Goal: Task Accomplishment & Management: Use online tool/utility

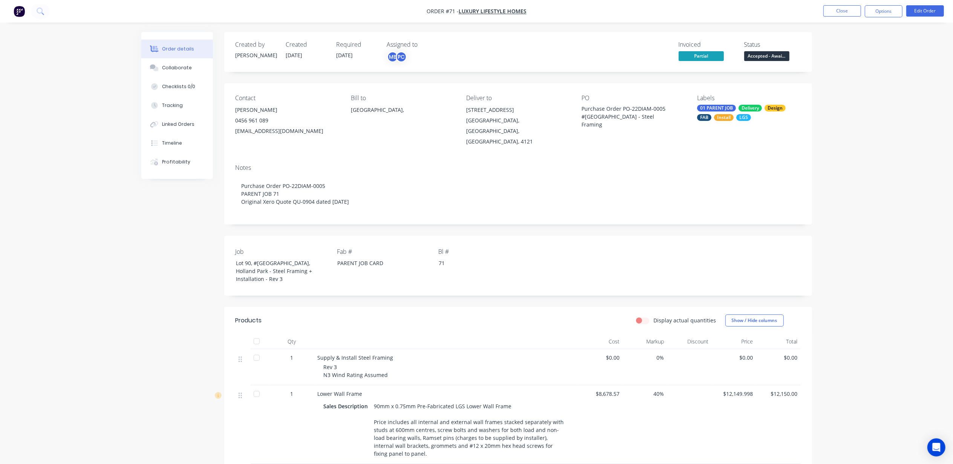
click at [847, 12] on button "Close" at bounding box center [843, 10] width 38 height 11
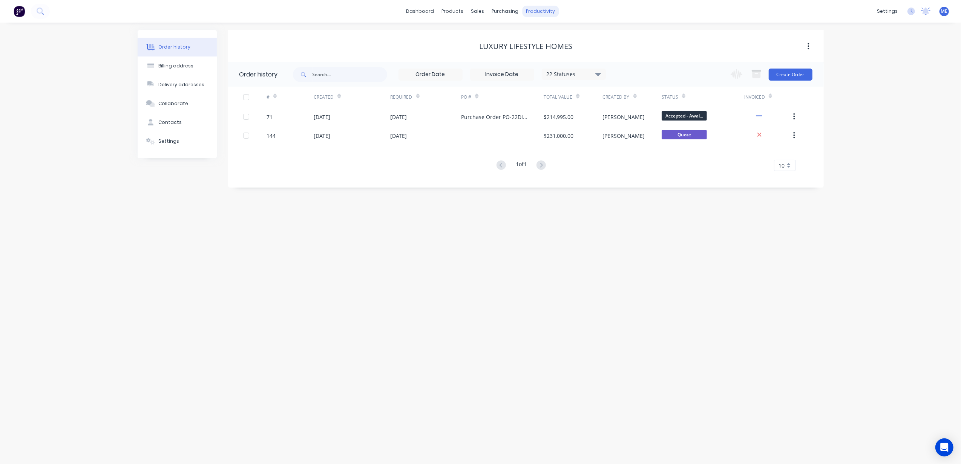
click at [550, 6] on div "productivity" at bounding box center [540, 11] width 37 height 11
click at [558, 51] on div "Planner" at bounding box center [551, 51] width 18 height 7
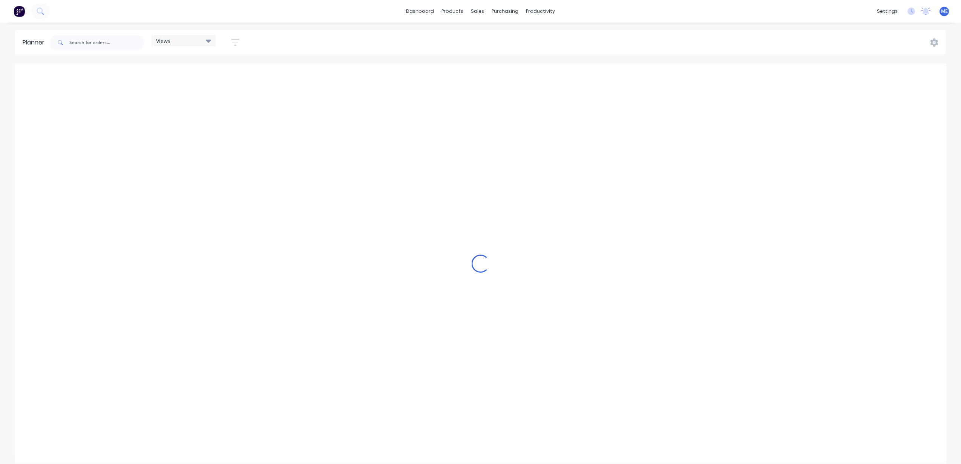
click at [179, 43] on div "Views" at bounding box center [183, 40] width 55 height 7
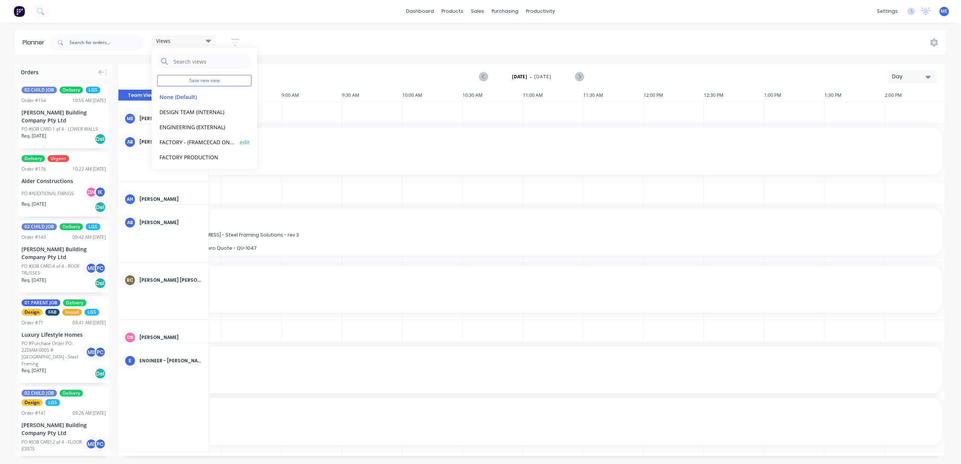
click at [178, 140] on button "FACTORY - (FRAMCECAD ONLY)" at bounding box center [197, 142] width 80 height 9
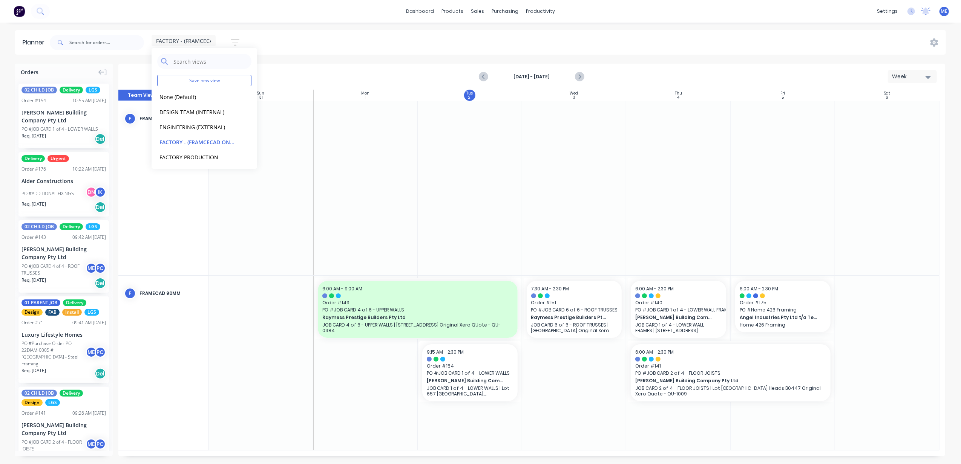
click at [360, 42] on div "FACTORY - (FRAMCECAD ONLY) Save new view None (Default) edit DESIGN TEAM (INTER…" at bounding box center [496, 42] width 897 height 23
click at [917, 82] on button "Week" at bounding box center [912, 76] width 49 height 13
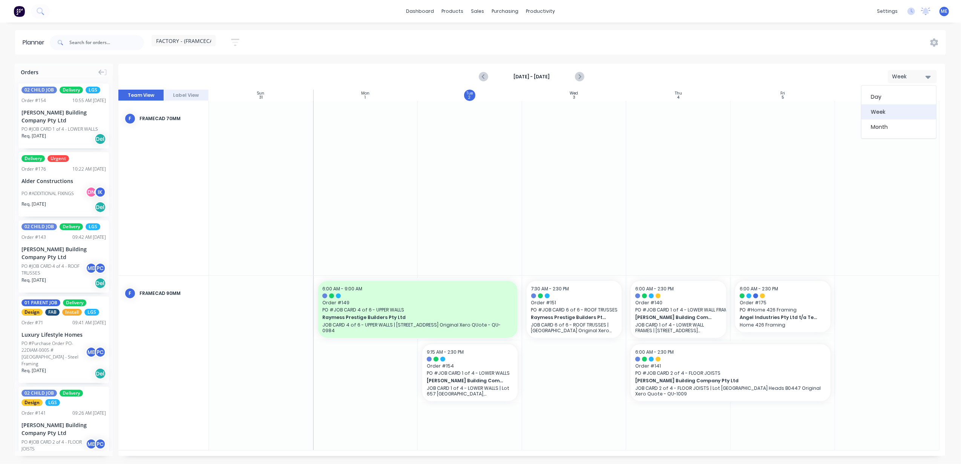
click at [904, 112] on div "Week" at bounding box center [898, 111] width 75 height 15
click at [580, 76] on icon "Next page" at bounding box center [578, 77] width 3 height 6
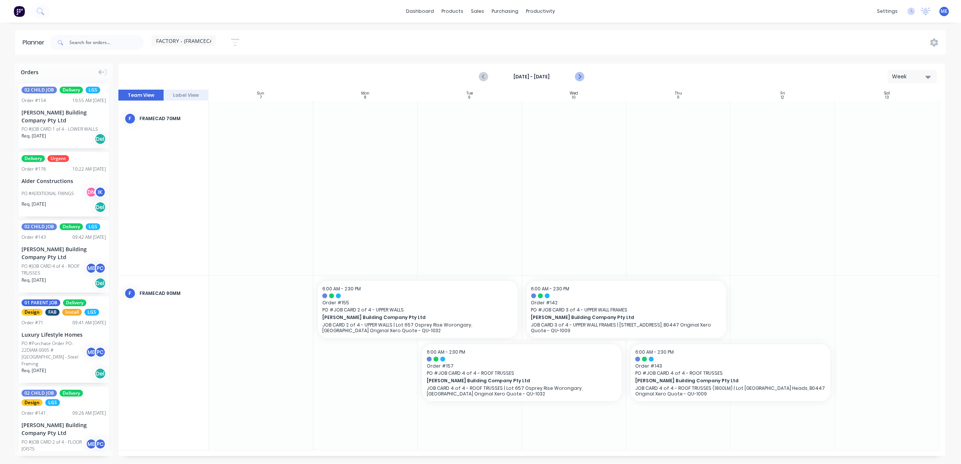
click at [580, 76] on icon "Next page" at bounding box center [578, 77] width 3 height 6
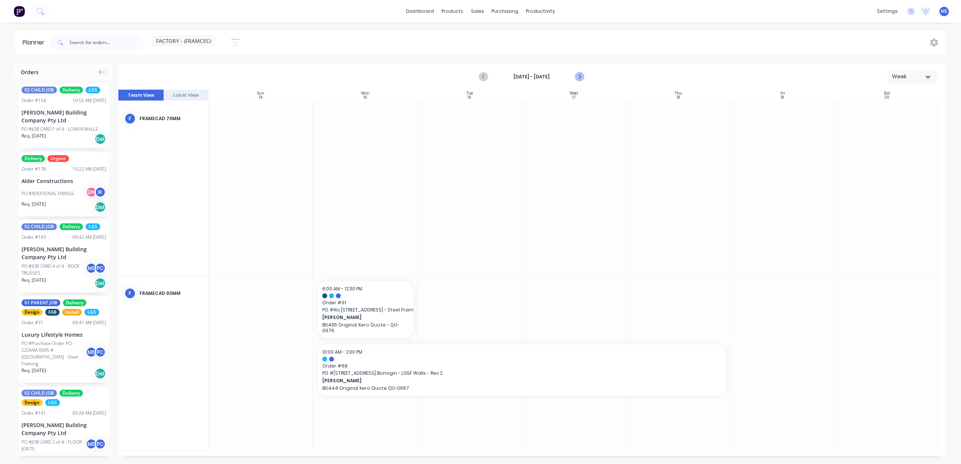
click at [580, 76] on icon "Next page" at bounding box center [578, 77] width 3 height 6
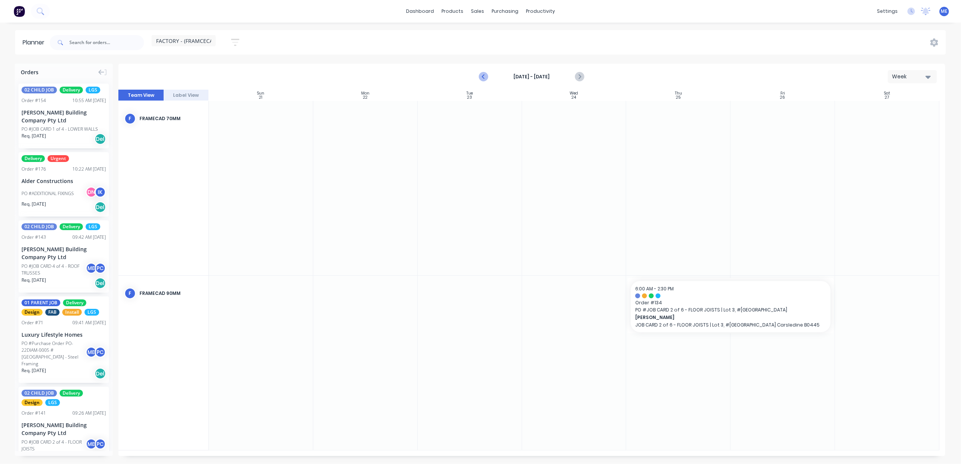
click at [485, 77] on icon "Previous page" at bounding box center [483, 76] width 9 height 9
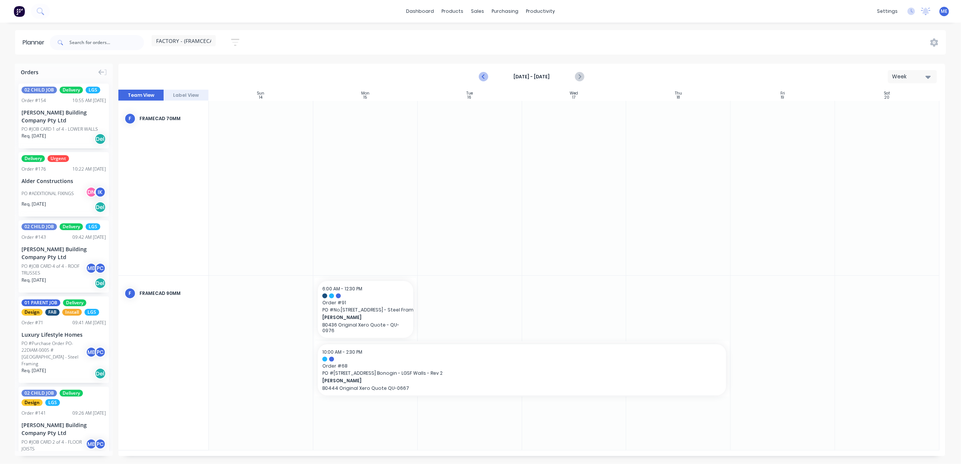
click at [485, 77] on icon "Previous page" at bounding box center [483, 76] width 9 height 9
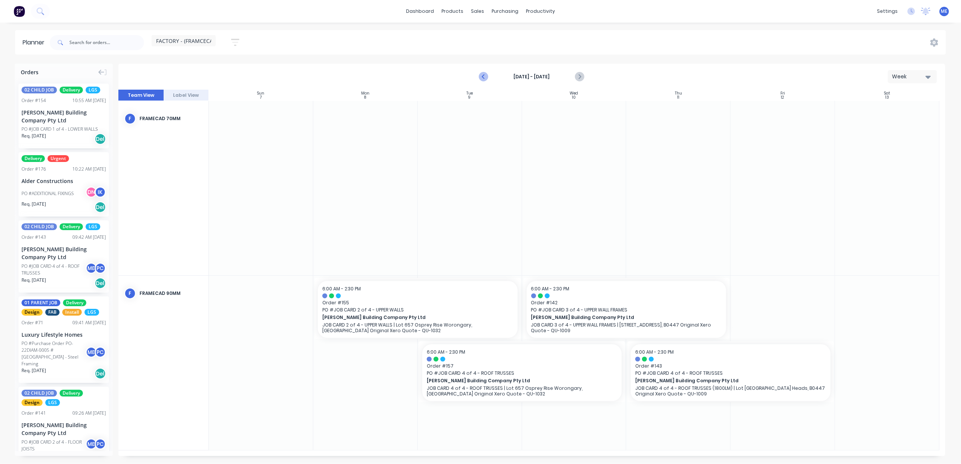
click at [485, 77] on icon "Previous page" at bounding box center [483, 76] width 9 height 9
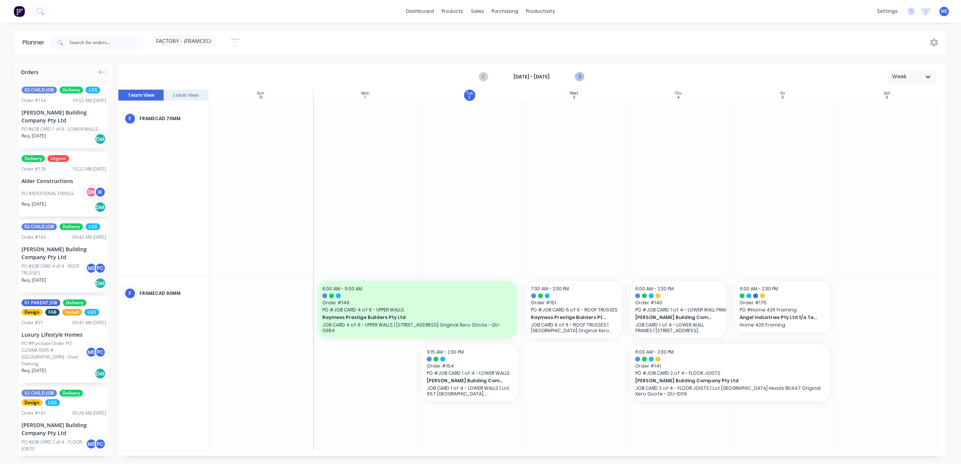
click at [581, 76] on icon "Next page" at bounding box center [579, 76] width 9 height 9
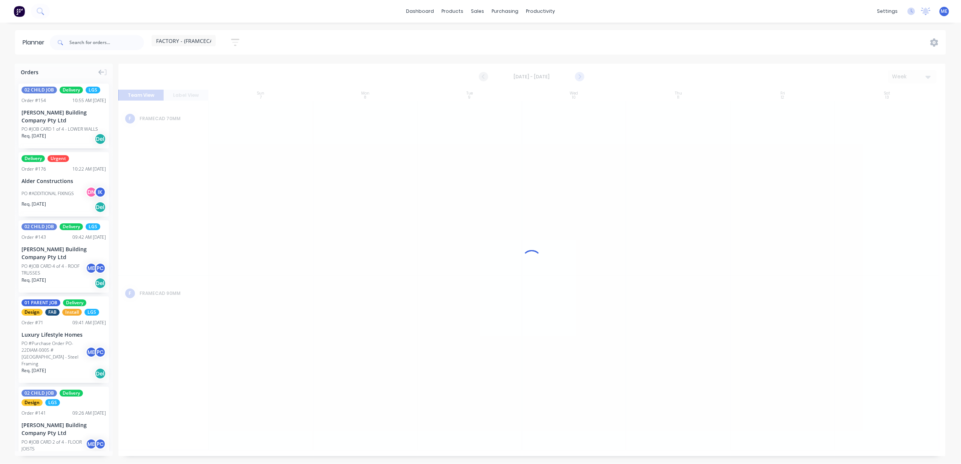
click at [581, 76] on icon "Next page" at bounding box center [579, 76] width 9 height 9
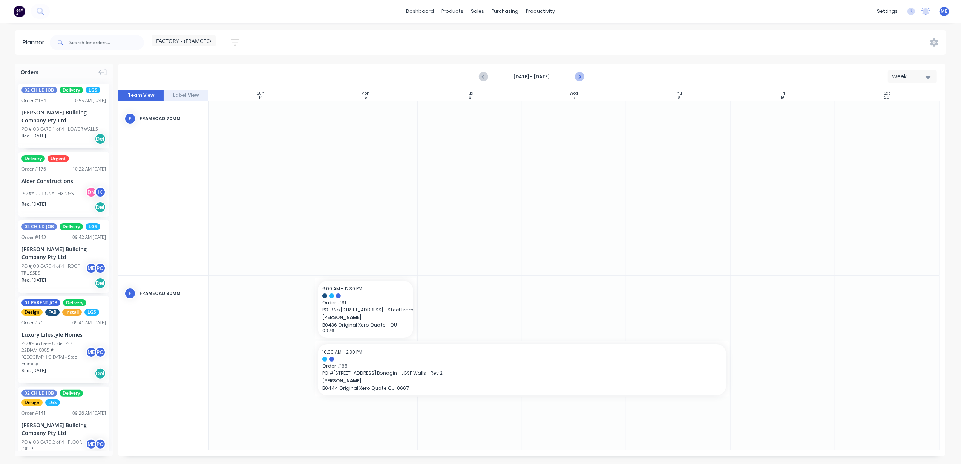
click at [581, 76] on icon "Next page" at bounding box center [579, 76] width 9 height 9
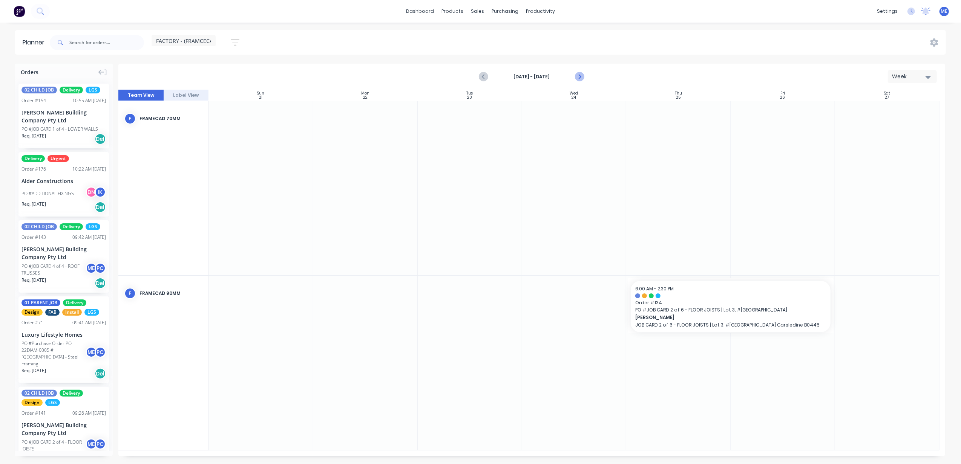
click at [577, 76] on icon "Next page" at bounding box center [579, 76] width 9 height 9
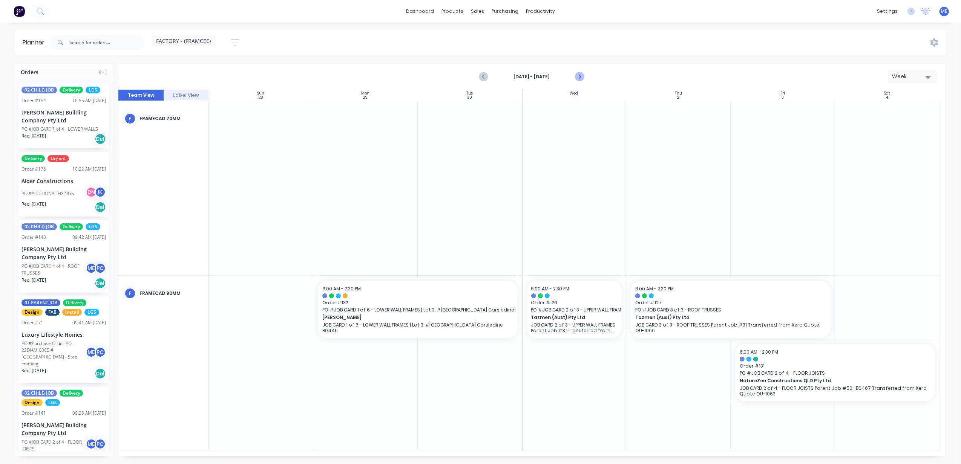
click at [577, 76] on icon "Next page" at bounding box center [579, 76] width 9 height 9
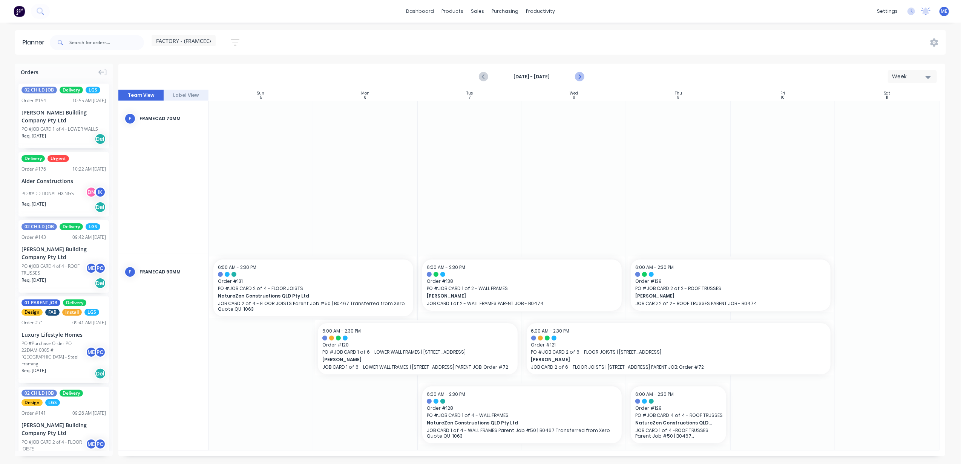
click at [580, 75] on icon "Next page" at bounding box center [579, 76] width 9 height 9
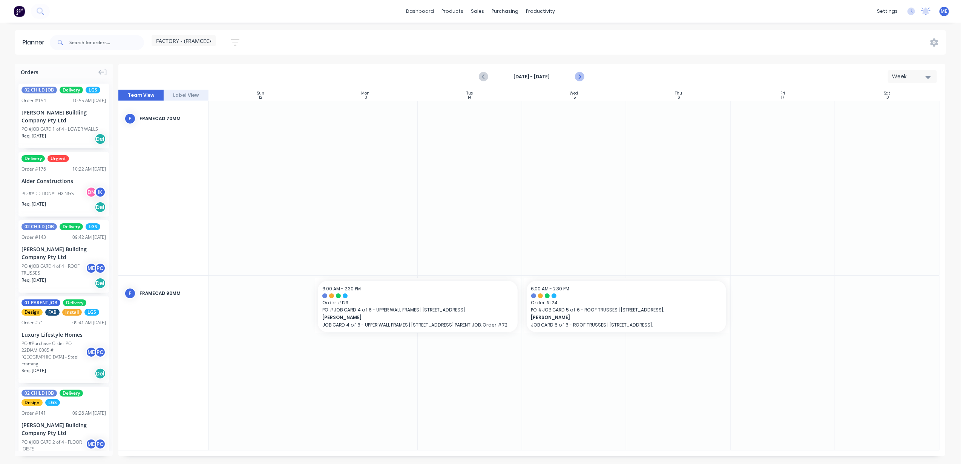
click at [580, 75] on icon "Next page" at bounding box center [579, 76] width 9 height 9
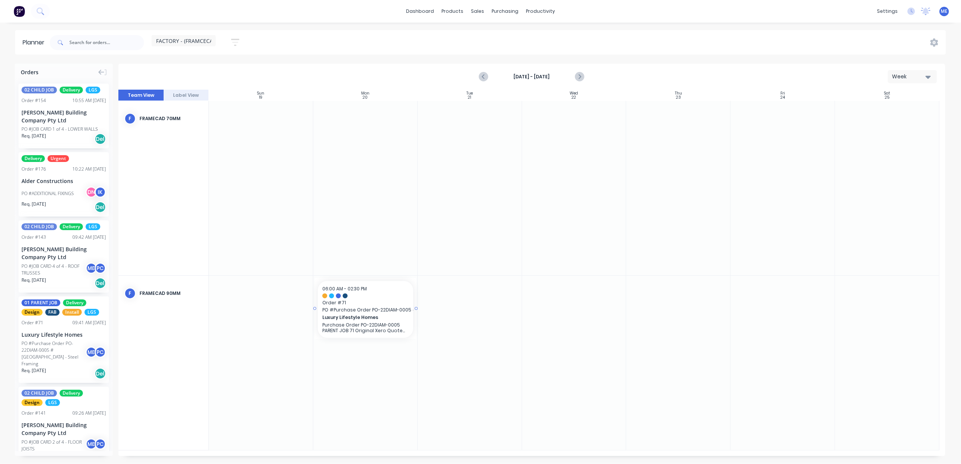
drag, startPoint x: 42, startPoint y: 340, endPoint x: 377, endPoint y: 298, distance: 337.4
drag, startPoint x: 416, startPoint y: 308, endPoint x: 755, endPoint y: 302, distance: 339.3
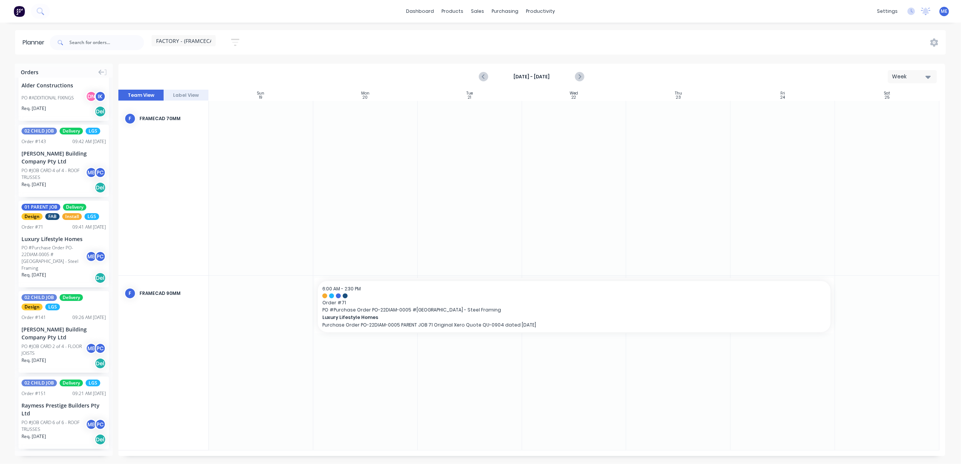
scroll to position [151, 0]
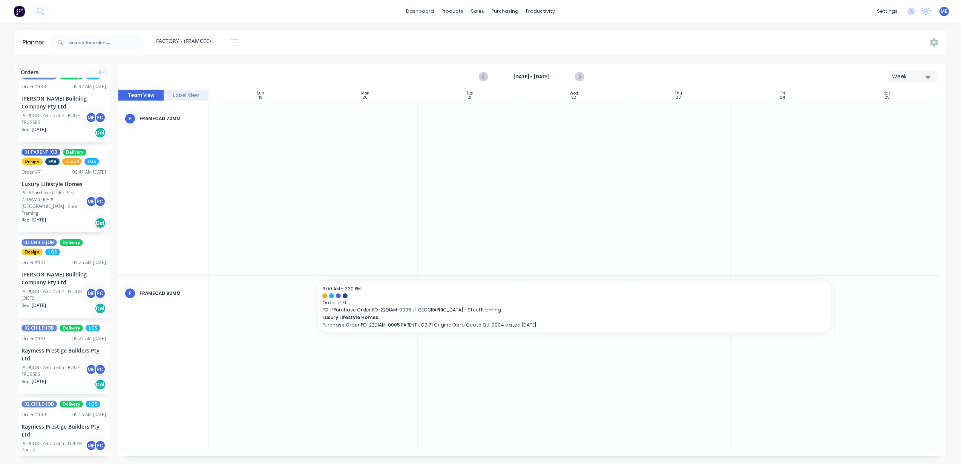
click at [240, 41] on button "button" at bounding box center [235, 42] width 24 height 15
click at [579, 76] on icon "Next page" at bounding box center [579, 76] width 9 height 9
click at [483, 77] on icon "Previous page" at bounding box center [483, 77] width 3 height 6
click at [487, 74] on icon "Previous page" at bounding box center [483, 76] width 9 height 9
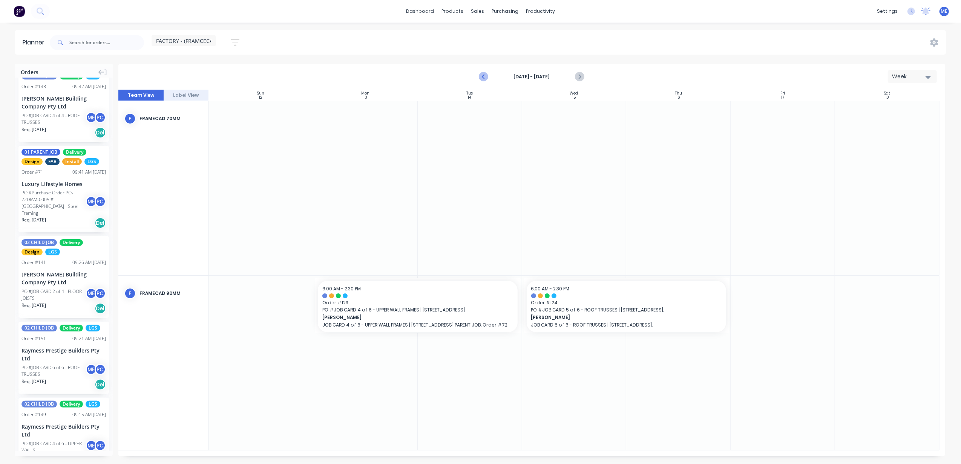
click at [486, 74] on icon "Previous page" at bounding box center [483, 76] width 9 height 9
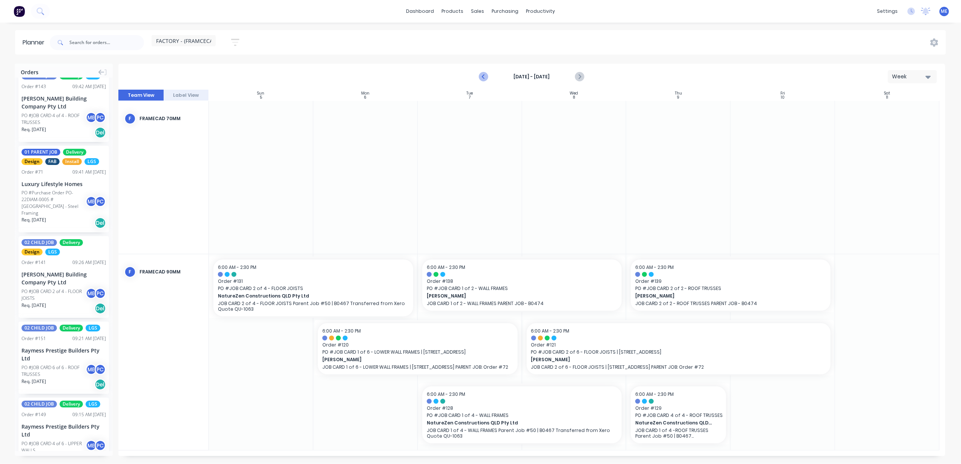
click at [486, 74] on icon "Previous page" at bounding box center [483, 76] width 9 height 9
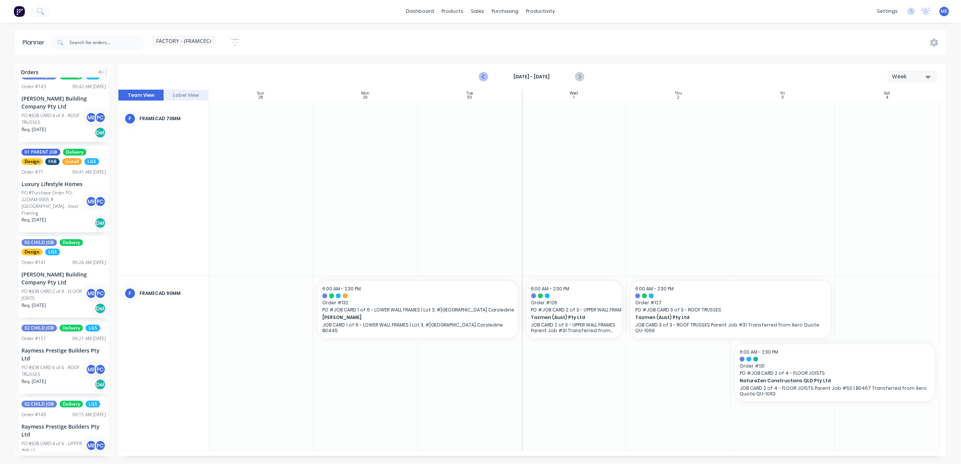
click at [486, 74] on icon "Previous page" at bounding box center [483, 76] width 9 height 9
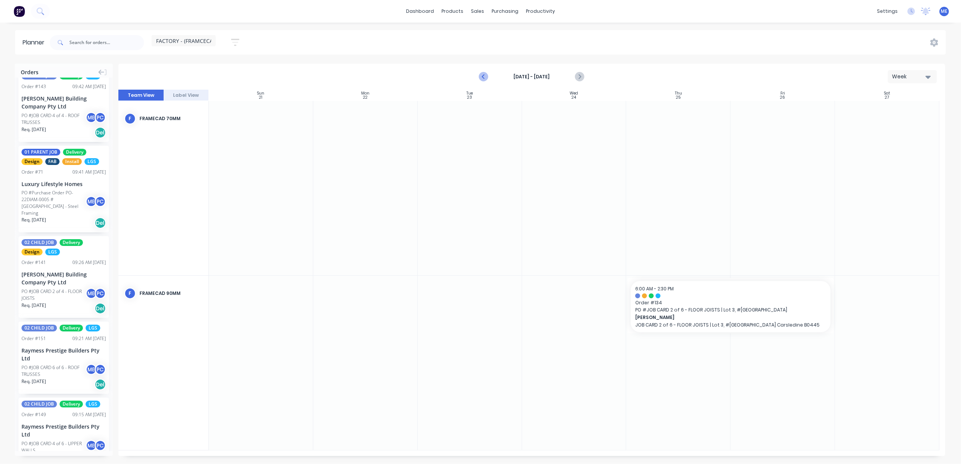
click at [486, 74] on icon "Previous page" at bounding box center [483, 76] width 9 height 9
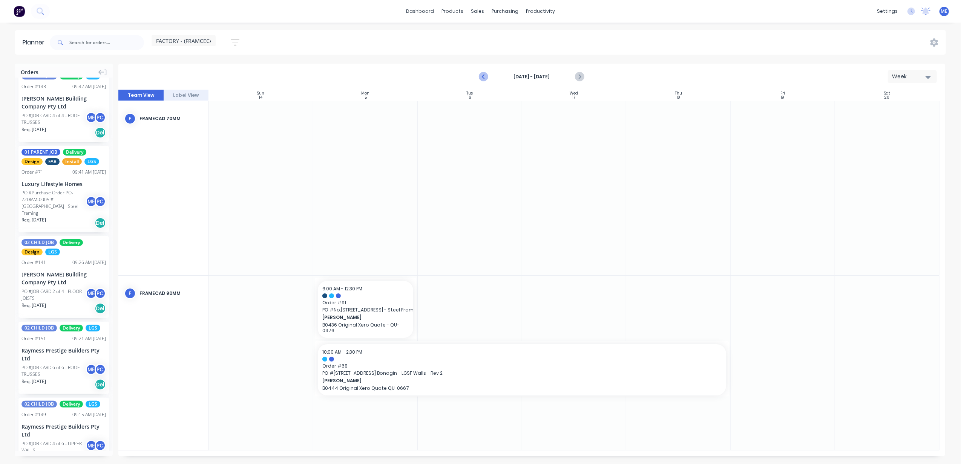
click at [486, 74] on icon "Previous page" at bounding box center [483, 76] width 9 height 9
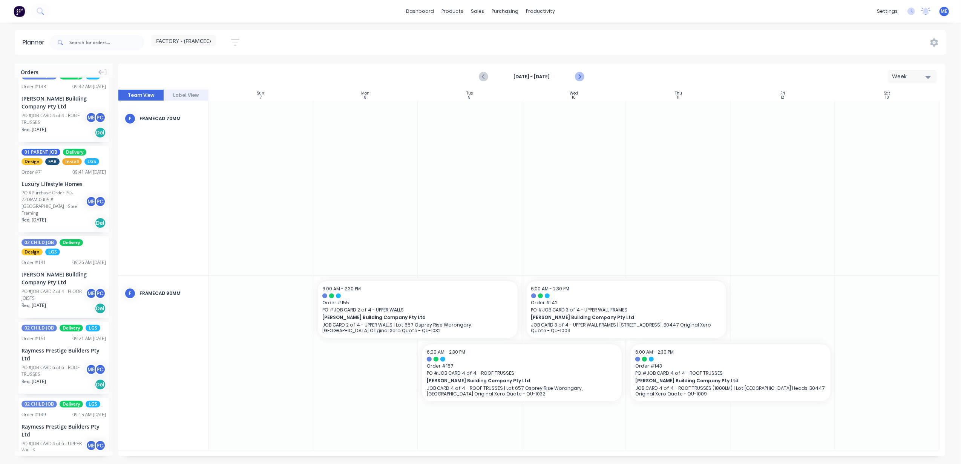
click at [580, 75] on icon "Next page" at bounding box center [579, 76] width 9 height 9
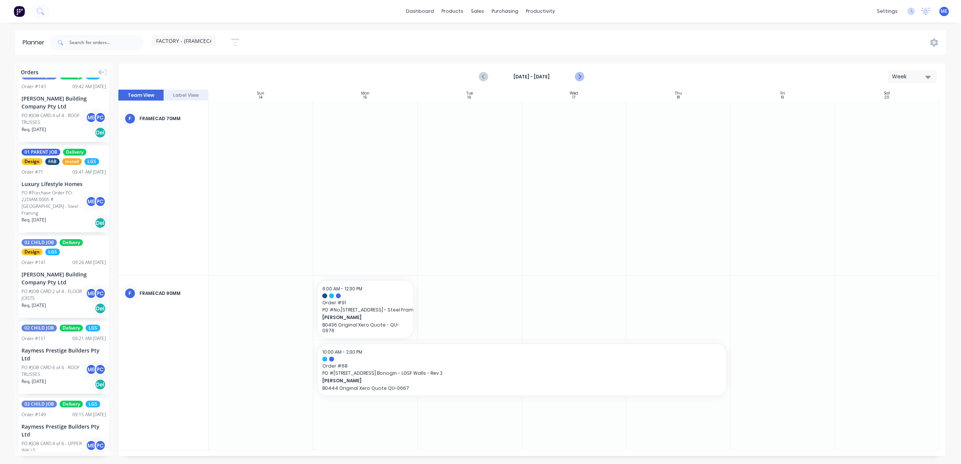
click at [581, 75] on icon "Next page" at bounding box center [579, 76] width 9 height 9
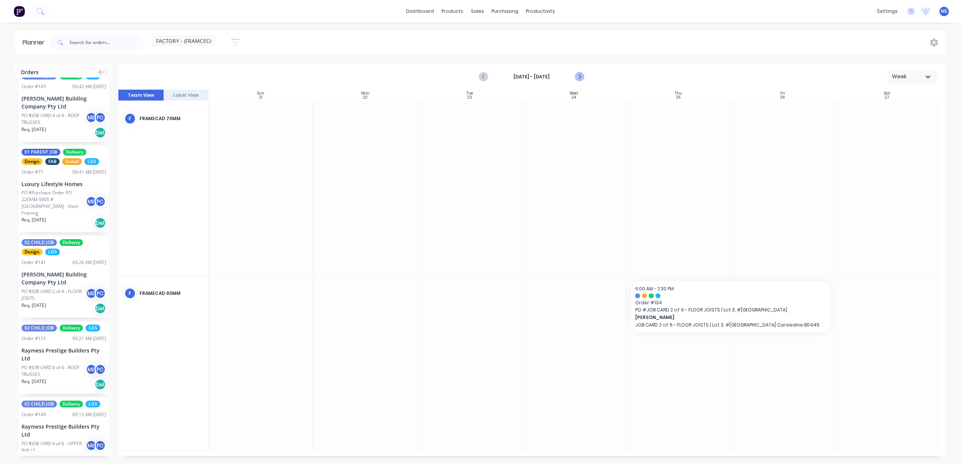
click at [583, 77] on icon "Next page" at bounding box center [579, 76] width 9 height 9
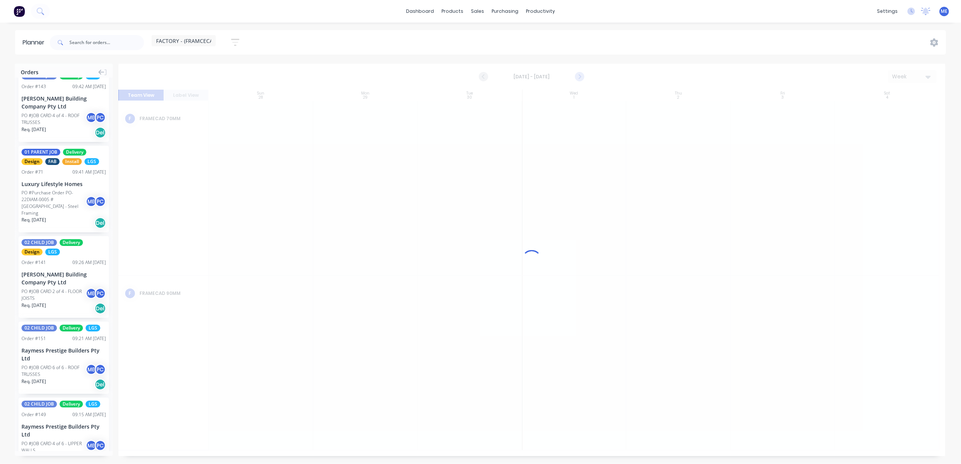
click at [583, 76] on icon "Next page" at bounding box center [579, 76] width 9 height 9
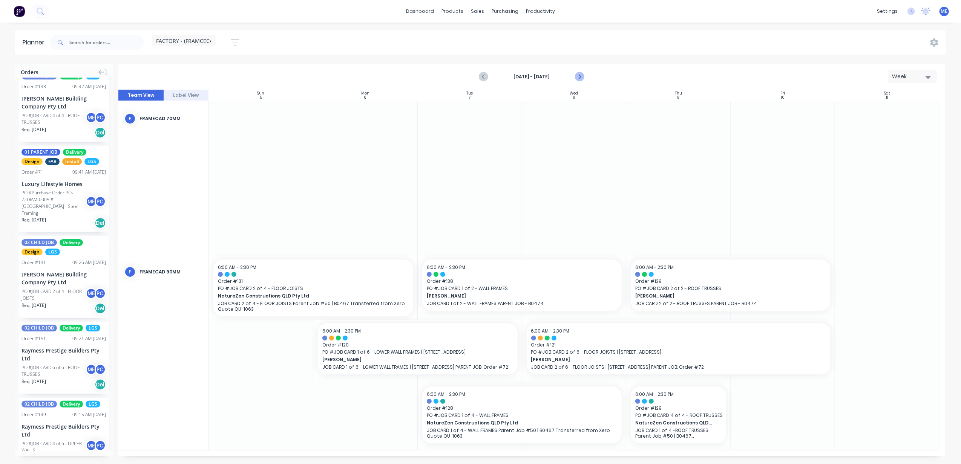
click at [577, 77] on icon "Next page" at bounding box center [579, 76] width 9 height 9
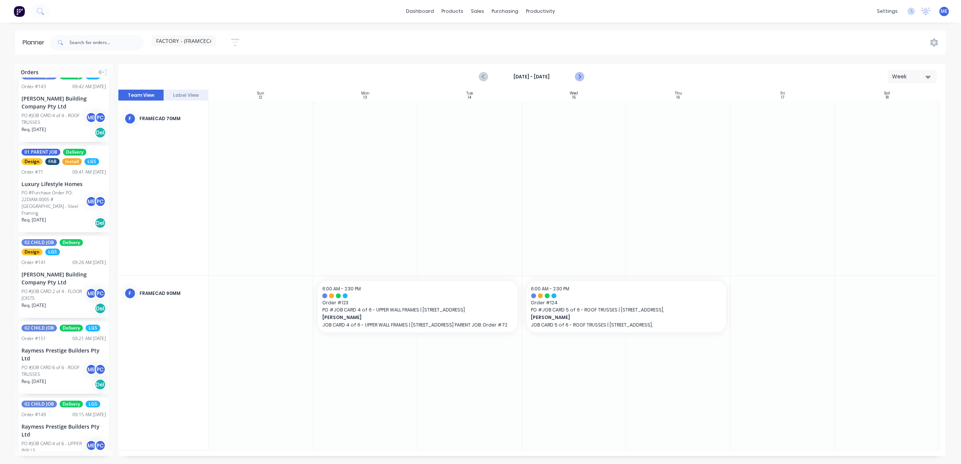
click at [577, 77] on icon "Next page" at bounding box center [579, 76] width 9 height 9
